Goal: Information Seeking & Learning: Check status

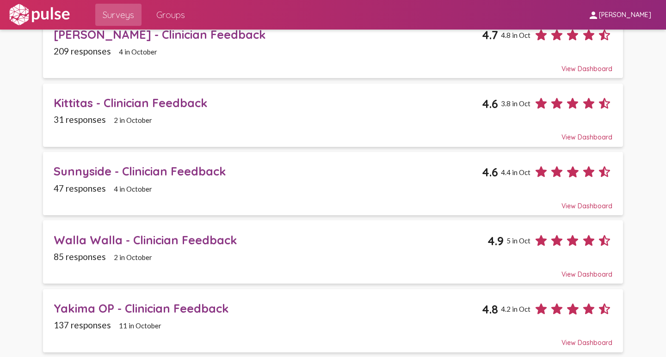
scroll to position [231, 0]
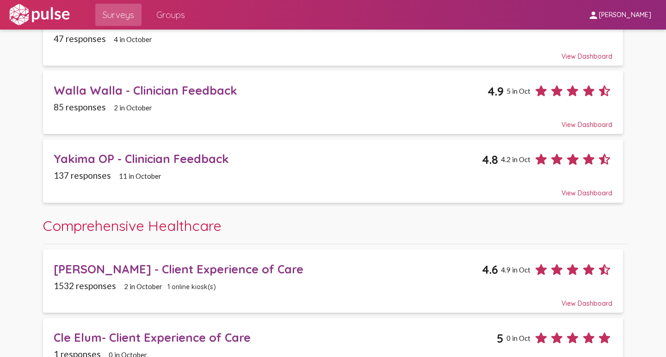
click at [80, 159] on div "Yakima OP - Clinician Feedback" at bounding box center [268, 159] width 428 height 14
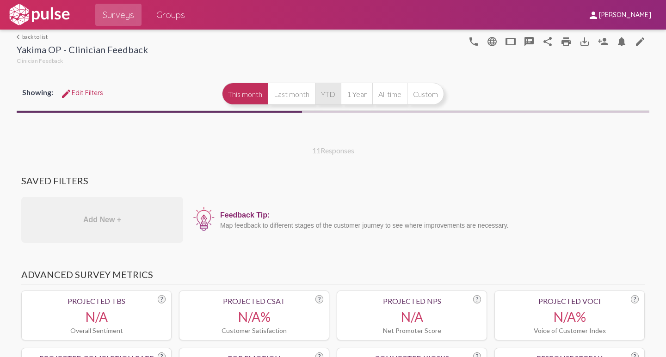
click at [325, 95] on button "YTD" at bounding box center [328, 94] width 26 height 22
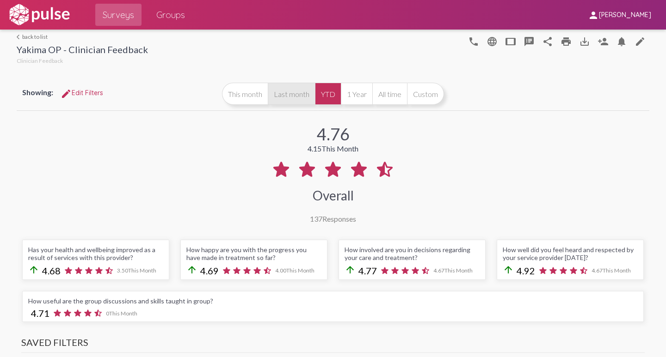
click at [289, 94] on button "Last month" at bounding box center [291, 94] width 47 height 22
click at [29, 37] on link "arrow_back_ios back to list" at bounding box center [82, 36] width 131 height 7
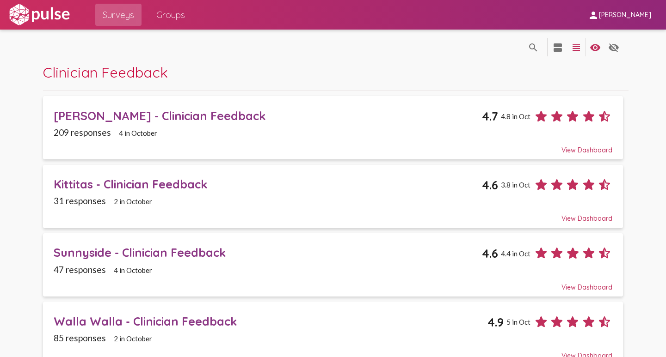
click at [69, 182] on div "Kittitas - Clinician Feedback" at bounding box center [268, 184] width 428 height 14
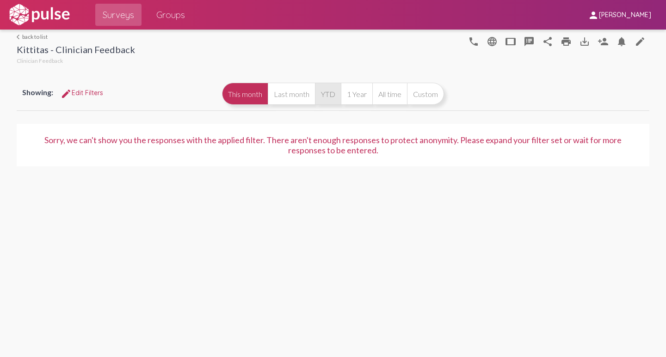
click at [329, 92] on button "YTD" at bounding box center [328, 94] width 26 height 22
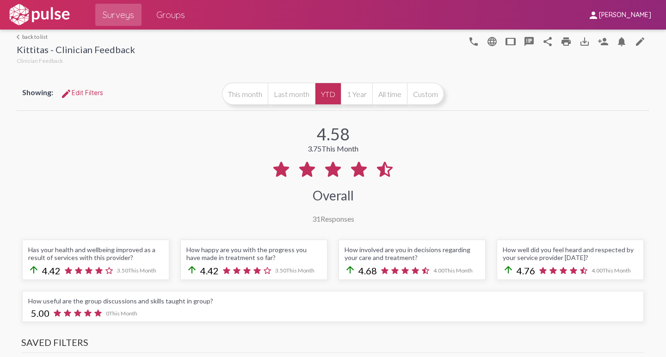
click at [25, 38] on link "arrow_back_ios back to list" at bounding box center [76, 36] width 118 height 7
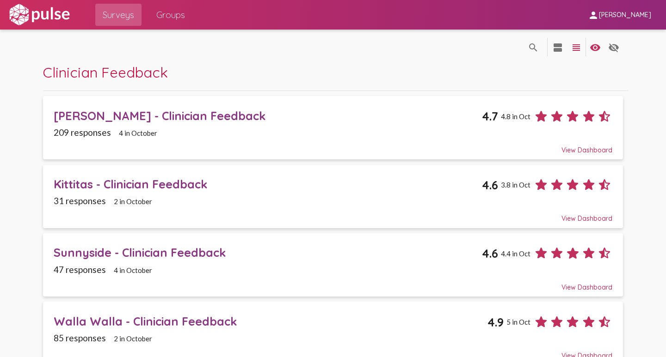
click at [87, 252] on div "Sunnyside - Clinician Feedback" at bounding box center [268, 252] width 428 height 14
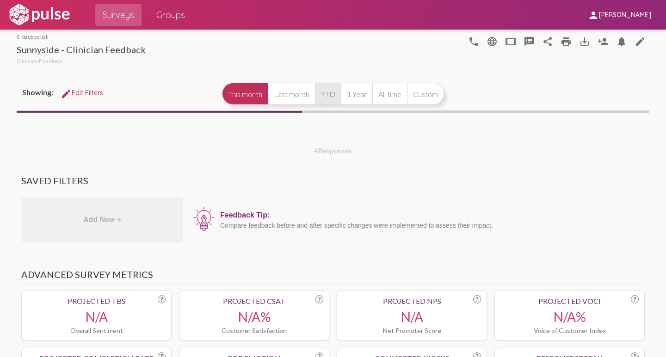
click at [322, 92] on button "YTD" at bounding box center [328, 94] width 26 height 22
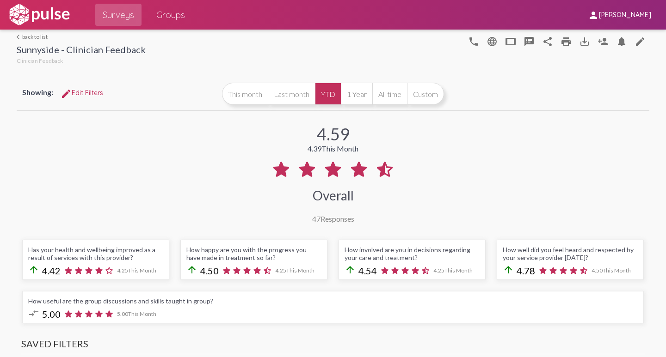
click at [27, 38] on link "arrow_back_ios back to list" at bounding box center [81, 36] width 129 height 7
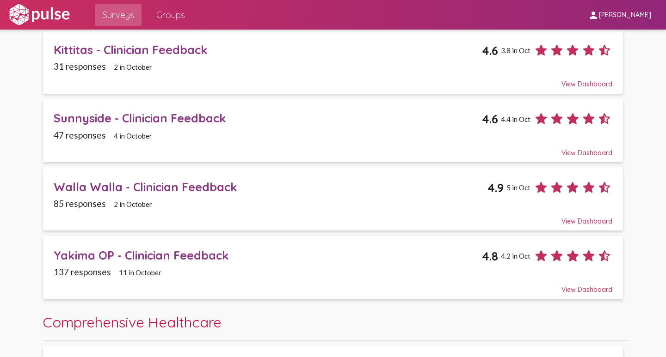
scroll to position [139, 0]
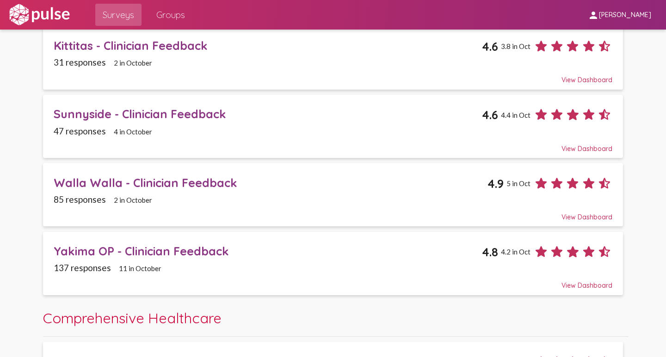
click at [75, 183] on div "Walla Walla - Clinician Feedback" at bounding box center [271, 183] width 434 height 14
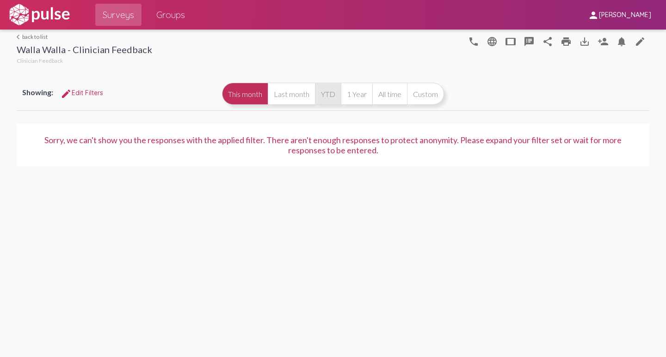
click at [329, 90] on button "YTD" at bounding box center [328, 94] width 26 height 22
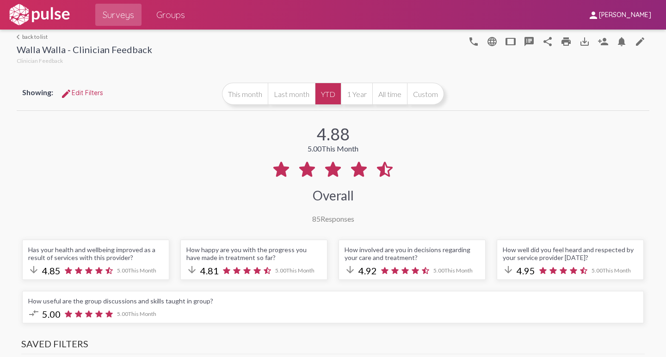
click at [28, 35] on link "arrow_back_ios back to list" at bounding box center [84, 36] width 135 height 7
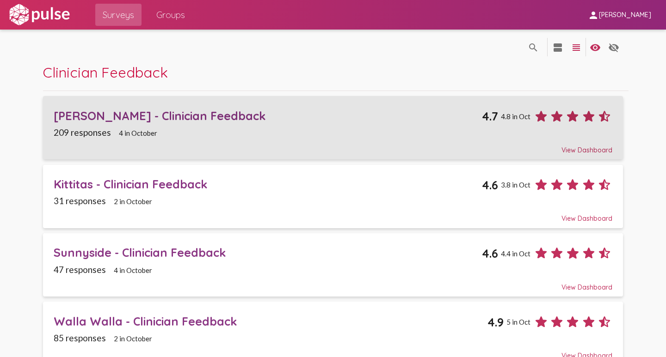
click at [112, 116] on div "[PERSON_NAME] - Clinician Feedback" at bounding box center [268, 116] width 428 height 14
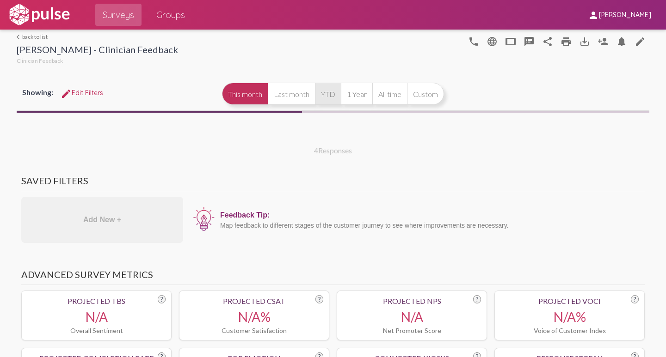
click at [327, 95] on button "YTD" at bounding box center [328, 94] width 26 height 22
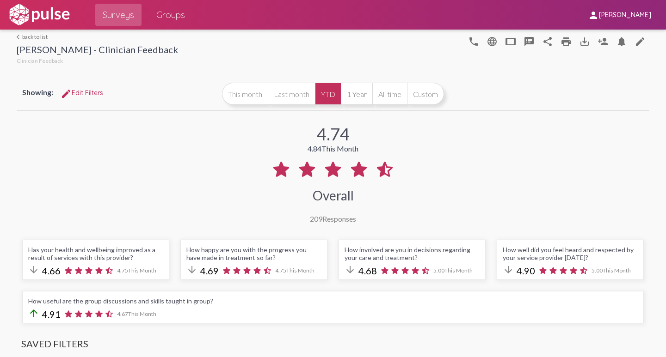
click at [30, 35] on link "arrow_back_ios back to list" at bounding box center [97, 36] width 161 height 7
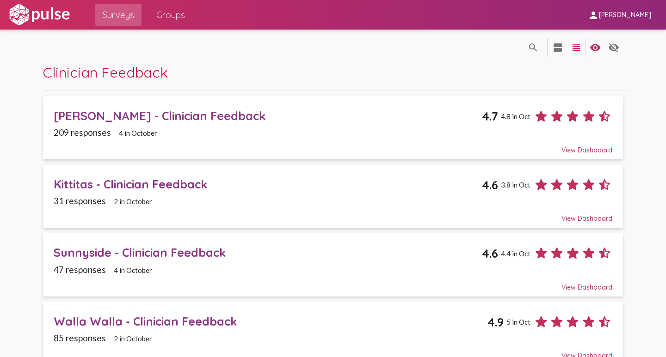
click at [89, 115] on div "[PERSON_NAME] - Clinician Feedback" at bounding box center [268, 116] width 428 height 14
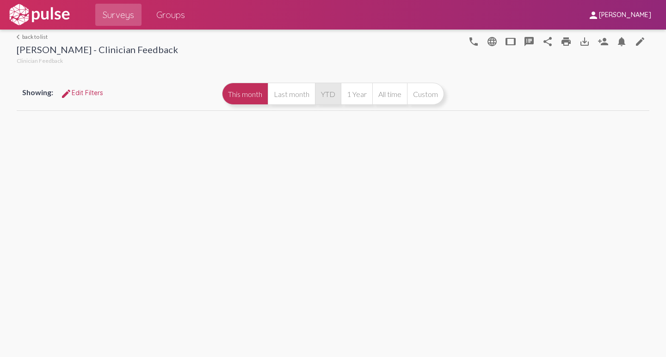
click at [326, 95] on button "YTD" at bounding box center [328, 94] width 26 height 22
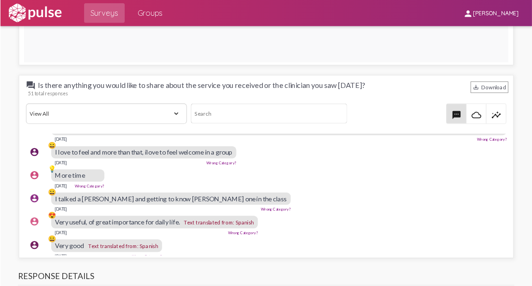
scroll to position [185, 0]
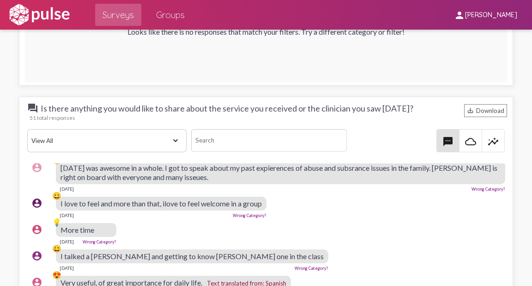
drag, startPoint x: 634, startPoint y: 0, endPoint x: 336, endPoint y: 65, distance: 305.0
click at [336, 65] on div "Let’s get people talking… It’s quiet in here. Looks like there is no responses …" at bounding box center [266, 1] width 483 height 161
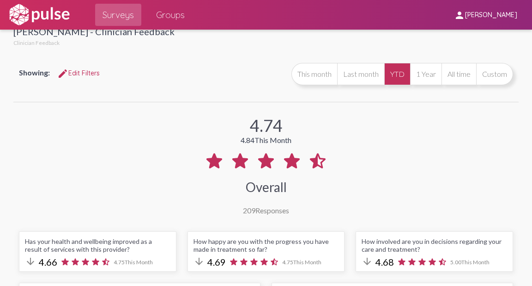
scroll to position [0, 0]
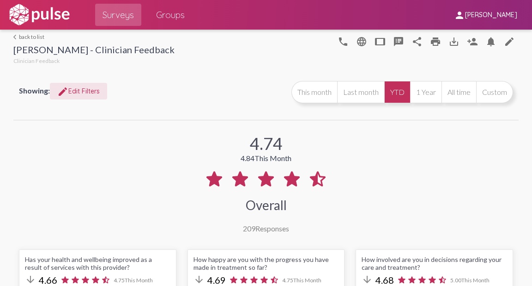
click at [73, 87] on span "edit Edit Filters" at bounding box center [78, 91] width 43 height 8
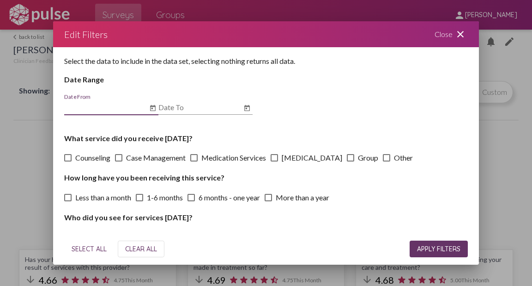
click at [153, 108] on icon "Open calendar" at bounding box center [152, 108] width 7 height 11
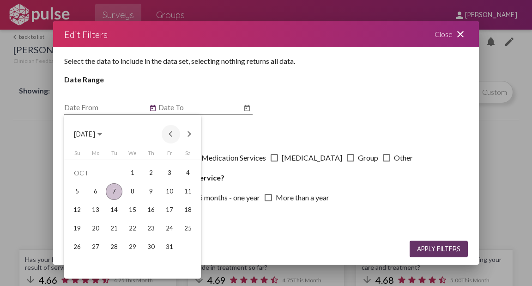
click at [171, 133] on button "Previous month" at bounding box center [171, 134] width 18 height 18
click at [167, 135] on button "Previous month" at bounding box center [171, 134] width 18 height 18
click at [171, 174] on div "1" at bounding box center [169, 173] width 17 height 17
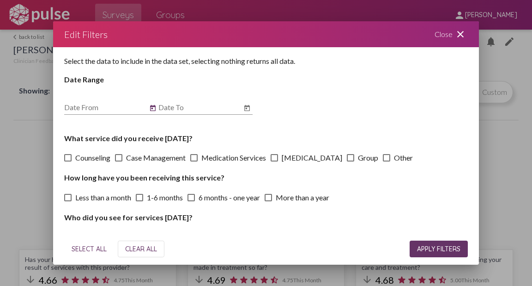
type input "[DATE]"
click at [248, 108] on icon "Open calendar" at bounding box center [247, 108] width 7 height 11
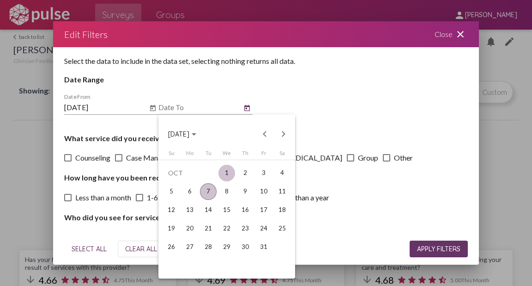
click at [227, 170] on div "1" at bounding box center [227, 173] width 17 height 17
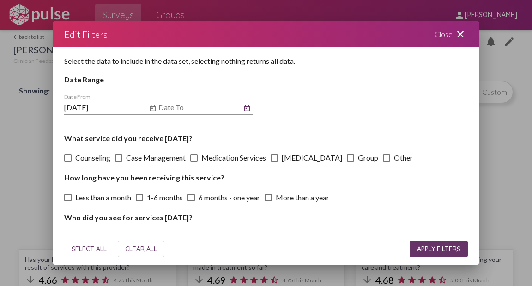
type input "[DATE]"
click at [197, 156] on span at bounding box center [193, 157] width 7 height 7
click at [194, 161] on input "Medication Services" at bounding box center [194, 161] width 0 height 0
click at [195, 157] on span at bounding box center [193, 157] width 7 height 7
click at [194, 161] on input "Medication Services" at bounding box center [194, 161] width 0 height 0
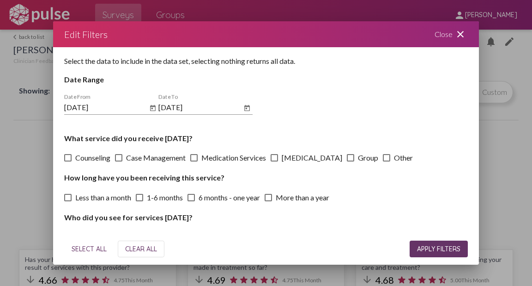
click at [196, 158] on span at bounding box center [193, 157] width 7 height 7
click at [194, 161] on input "Medication Services" at bounding box center [194, 161] width 0 height 0
click at [196, 158] on span at bounding box center [193, 157] width 7 height 7
click at [194, 161] on input "Medication Services" at bounding box center [194, 161] width 0 height 0
click at [196, 158] on span at bounding box center [193, 157] width 7 height 7
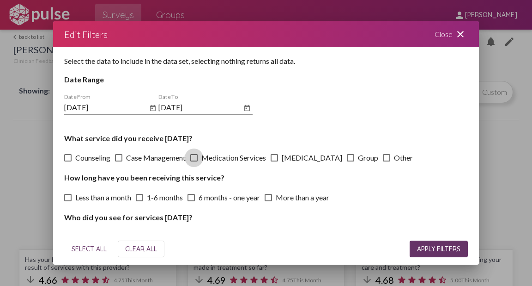
click at [194, 161] on input "Medication Services" at bounding box center [194, 161] width 0 height 0
checkbox input "true"
click at [459, 33] on mat-icon "close" at bounding box center [460, 34] width 11 height 11
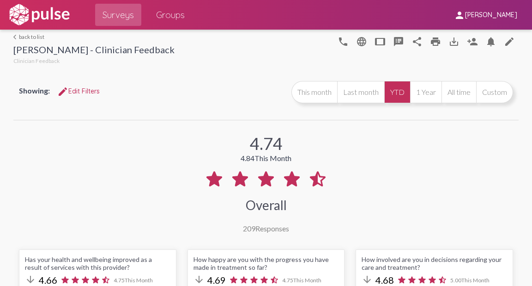
click at [27, 35] on link "arrow_back_ios back to list" at bounding box center [93, 36] width 161 height 7
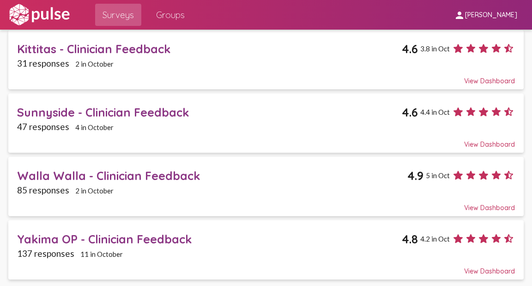
scroll to position [148, 0]
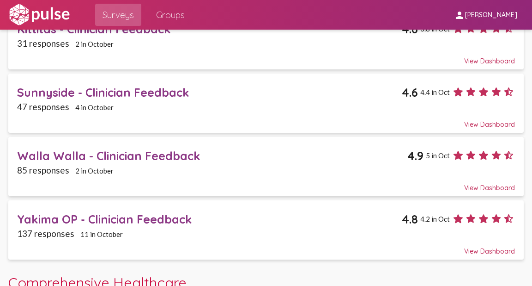
click at [55, 216] on div "Yakima OP - Clinician Feedback" at bounding box center [209, 219] width 385 height 14
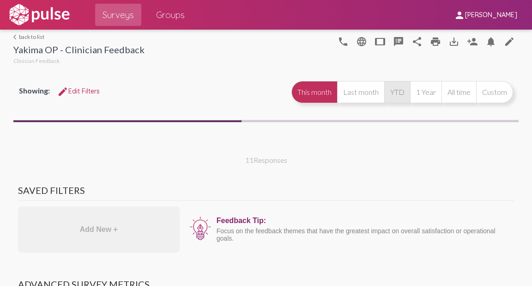
click at [398, 91] on button "YTD" at bounding box center [398, 92] width 26 height 22
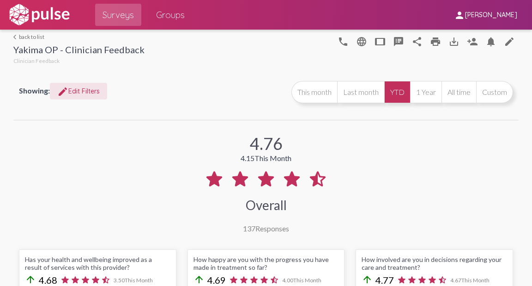
click at [78, 91] on span "edit Edit Filters" at bounding box center [78, 91] width 43 height 8
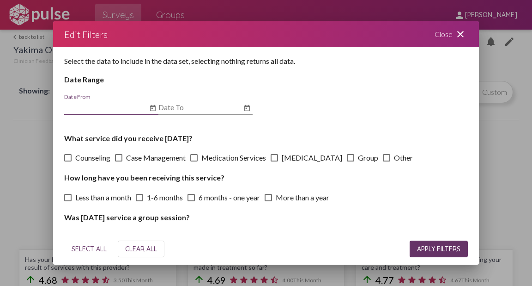
click at [153, 111] on icon "Open calendar" at bounding box center [152, 108] width 7 height 11
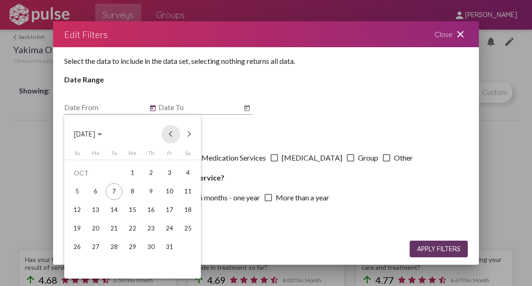
click at [170, 134] on button "Previous month" at bounding box center [171, 134] width 18 height 18
click at [168, 171] on div "1" at bounding box center [169, 173] width 17 height 17
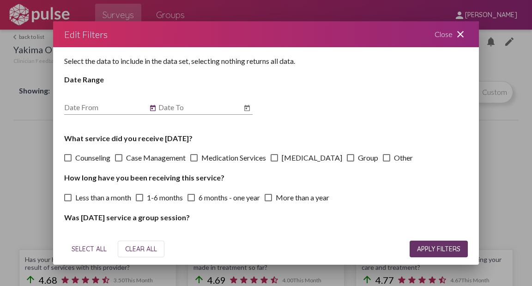
type input "[DATE]"
click at [248, 110] on icon "Open calendar" at bounding box center [247, 108] width 7 height 11
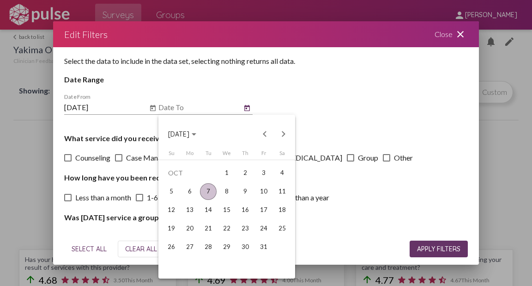
click at [207, 188] on div "7" at bounding box center [208, 191] width 17 height 17
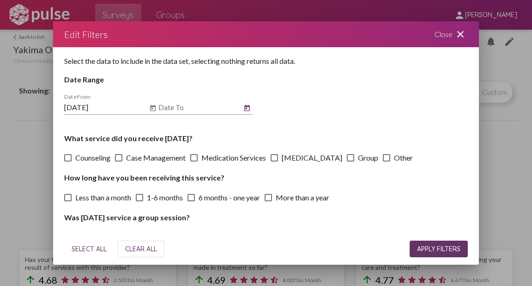
type input "[DATE]"
click at [196, 159] on span at bounding box center [193, 157] width 7 height 7
click at [194, 161] on input "Medication Services" at bounding box center [194, 161] width 0 height 0
checkbox input "true"
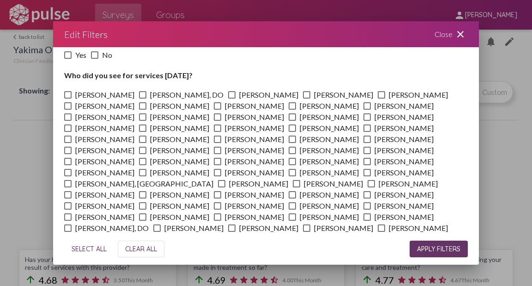
scroll to position [146, 0]
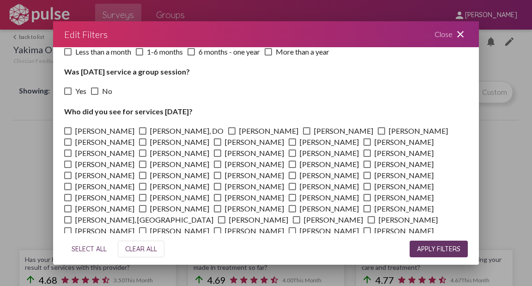
click at [228, 131] on span at bounding box center [231, 130] width 7 height 7
click at [232, 135] on input "[PERSON_NAME]" at bounding box center [232, 135] width 0 height 0
click at [228, 131] on span at bounding box center [231, 130] width 7 height 7
click at [232, 135] on input "[PERSON_NAME]" at bounding box center [232, 135] width 0 height 0
checkbox input "false"
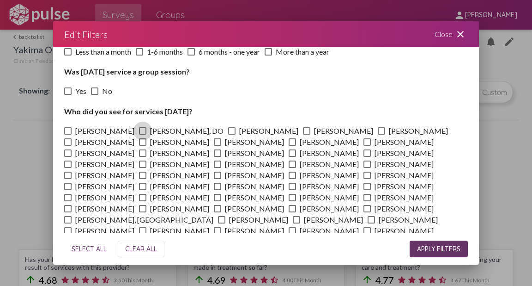
click at [139, 131] on span at bounding box center [142, 130] width 7 height 7
click at [142, 135] on input "[PERSON_NAME], DO" at bounding box center [142, 135] width 0 height 0
click at [139, 131] on span at bounding box center [142, 130] width 7 height 7
click at [142, 135] on input "[PERSON_NAME], DO" at bounding box center [142, 135] width 0 height 0
checkbox input "false"
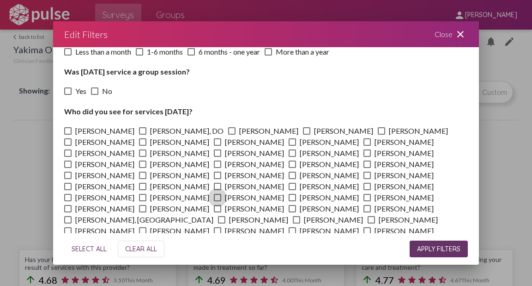
click at [221, 194] on span at bounding box center [217, 197] width 7 height 7
click at [218, 201] on input "[PERSON_NAME]" at bounding box center [217, 201] width 0 height 0
click at [221, 194] on span at bounding box center [217, 197] width 7 height 7
click at [218, 201] on input "[PERSON_NAME]" at bounding box center [217, 201] width 0 height 0
checkbox input "false"
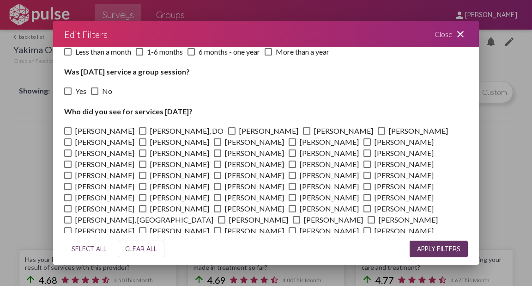
scroll to position [0, 0]
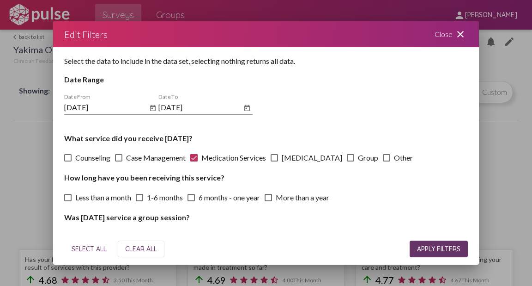
click at [196, 159] on span at bounding box center [193, 157] width 7 height 7
click at [194, 161] on input "Medication Services" at bounding box center [194, 161] width 0 height 0
checkbox input "false"
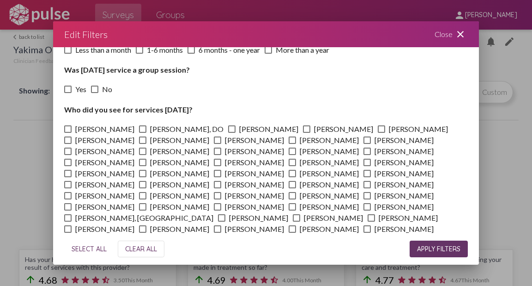
scroll to position [148, 0]
click at [221, 191] on span at bounding box center [217, 194] width 7 height 7
click at [218, 199] on input "[PERSON_NAME]" at bounding box center [217, 199] width 0 height 0
checkbox input "true"
click at [433, 249] on span "APPLY FILTERS" at bounding box center [438, 249] width 43 height 8
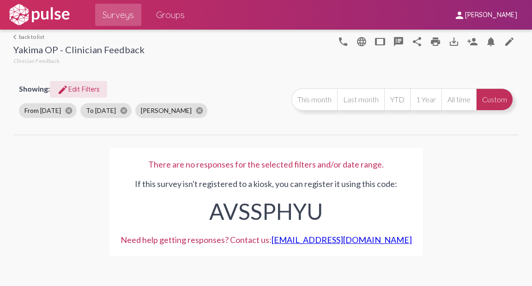
click at [70, 88] on span "edit Edit Filters" at bounding box center [78, 89] width 43 height 8
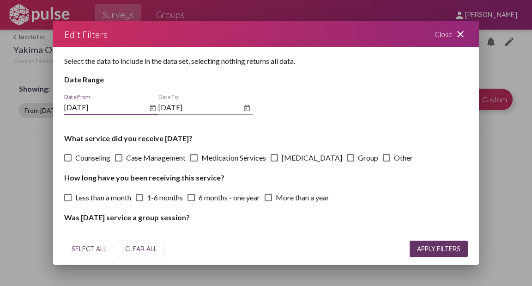
click at [196, 157] on span at bounding box center [193, 157] width 7 height 7
click at [194, 161] on input "Medication Services" at bounding box center [194, 161] width 0 height 0
checkbox input "true"
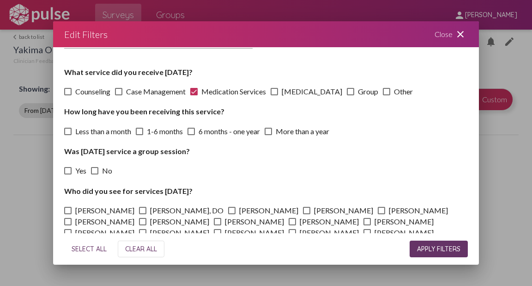
scroll to position [148, 0]
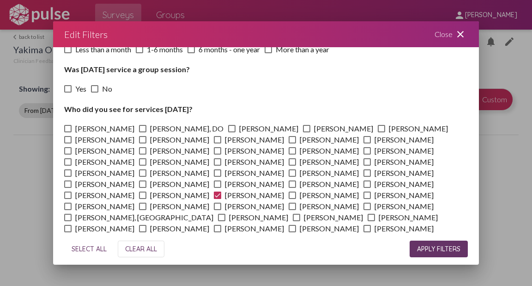
click at [221, 191] on span at bounding box center [217, 194] width 7 height 7
click at [218, 199] on input "[PERSON_NAME]" at bounding box center [217, 199] width 0 height 0
checkbox input "false"
click at [445, 247] on span "APPLY FILTERS" at bounding box center [438, 249] width 43 height 8
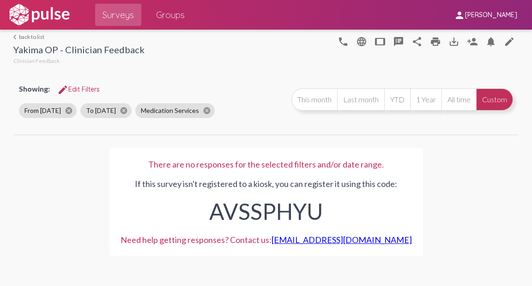
click at [77, 90] on span "edit Edit Filters" at bounding box center [78, 89] width 43 height 8
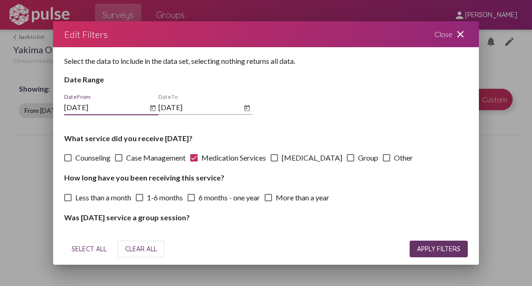
click at [197, 159] on span at bounding box center [193, 157] width 7 height 7
click at [194, 161] on input "Medication Services" at bounding box center [194, 161] width 0 height 0
checkbox input "false"
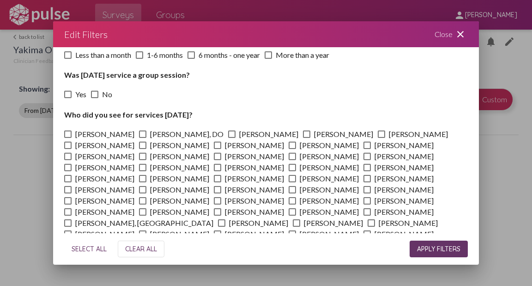
scroll to position [183, 0]
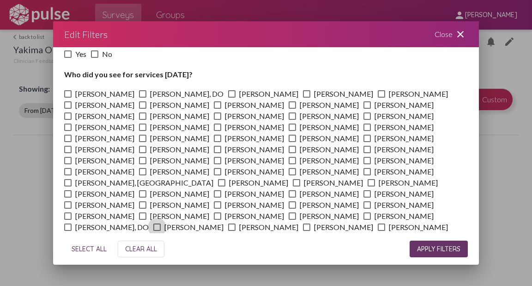
click at [161, 223] on span at bounding box center [156, 226] width 7 height 7
click at [157, 231] on input "[PERSON_NAME]" at bounding box center [157, 231] width 0 height 0
checkbox input "true"
click at [434, 248] on span "APPLY FILTERS" at bounding box center [438, 249] width 43 height 8
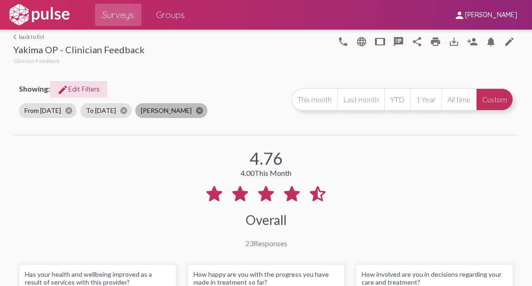
click at [203, 109] on mat-icon "cancel" at bounding box center [200, 110] width 8 height 8
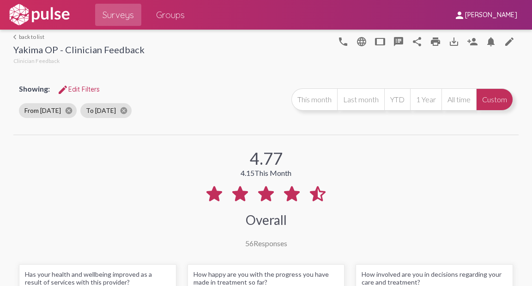
click at [21, 35] on link "arrow_back_ios back to list" at bounding box center [78, 36] width 131 height 7
